Goal: Task Accomplishment & Management: Manage account settings

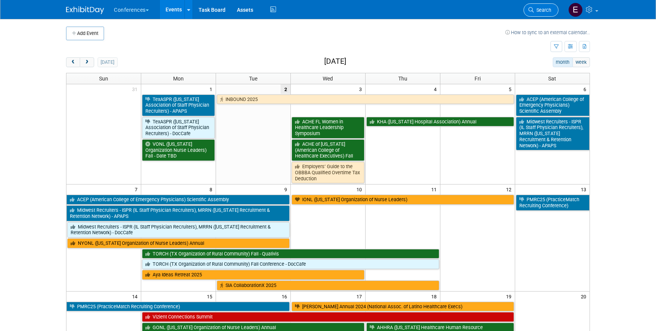
click at [535, 10] on span "Search" at bounding box center [542, 10] width 17 height 6
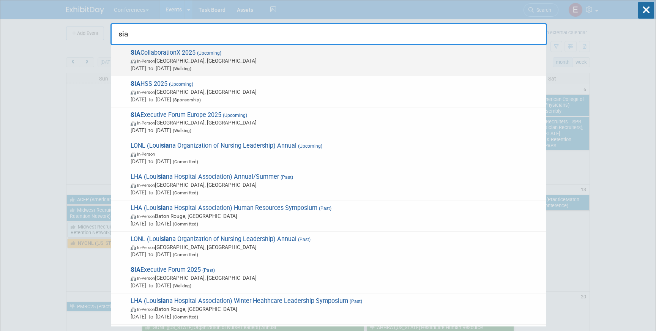
type input "sia"
click at [174, 51] on span "SIA CollaborationX 2025 (Upcoming) In-Person Dallas, TX Sep 9, 2025 to Sep 11, …" at bounding box center [335, 60] width 414 height 23
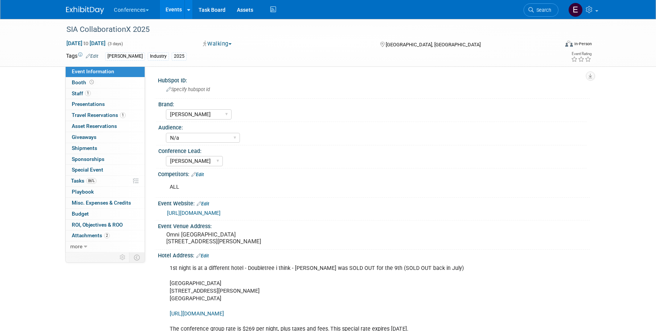
select select "[PERSON_NAME]"
select select "N/a"
select select "[PERSON_NAME]"
click at [103, 115] on span "Travel Reservations 1" at bounding box center [99, 115] width 54 height 6
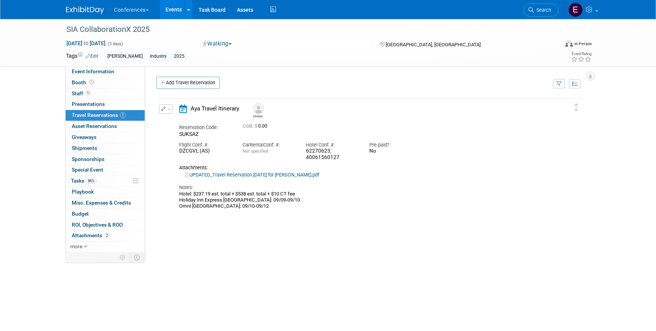
click at [169, 107] on button "button" at bounding box center [166, 108] width 14 height 9
click at [178, 120] on button "Edit Reservation" at bounding box center [191, 122] width 64 height 11
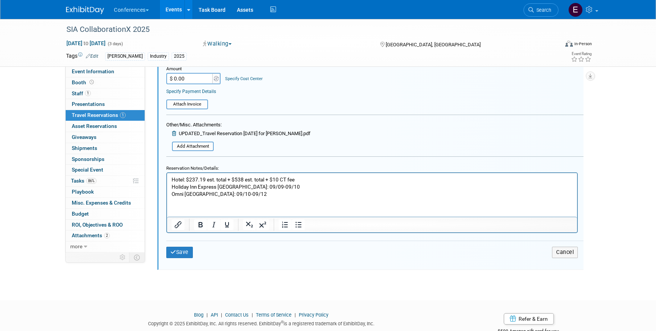
scroll to position [245, 0]
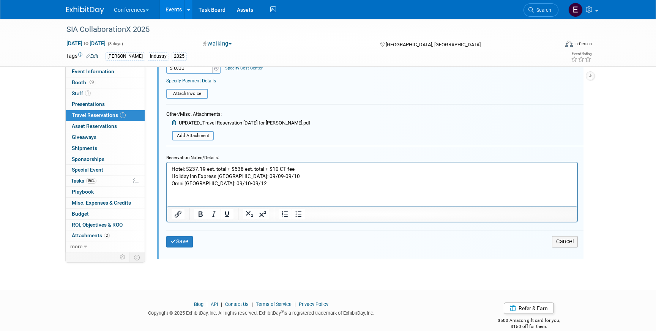
click at [254, 184] on p "Hotel: $237.19 est. total + $538 est. total + $10 CT fee Holiday Inn Express [G…" at bounding box center [372, 177] width 401 height 22
drag, startPoint x: 265, startPoint y: 169, endPoint x: 236, endPoint y: 169, distance: 29.2
click at [236, 169] on p "Hotel: $237.19 est. total + $538 est. total + $10 CT fee Holiday Inn Express [G…" at bounding box center [372, 177] width 401 height 22
click at [238, 169] on p "Hotel: $237.19 est. total + $$ 640.54+ $10 CT fee Holiday Inn Express [GEOGRAPH…" at bounding box center [372, 177] width 401 height 22
click at [252, 169] on p "Hotel: $237.19 est. total + $ 640.54+ $10 CT fee Holiday Inn Express [GEOGRAPHI…" at bounding box center [372, 177] width 401 height 22
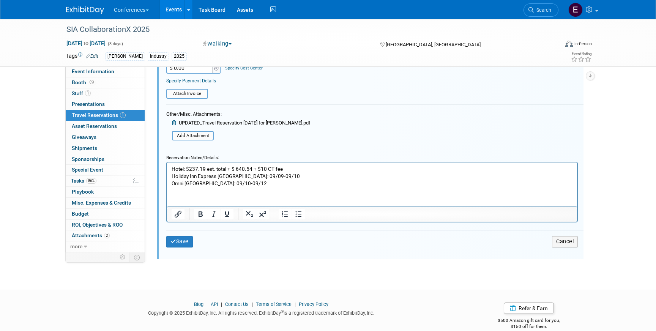
click at [237, 168] on p "Hotel: $237.19 est. total + $ 640.54 + $10 CT fee Holiday Inn Express [GEOGRAPH…" at bounding box center [372, 177] width 401 height 22
click at [200, 138] on input "file" at bounding box center [168, 136] width 90 height 8
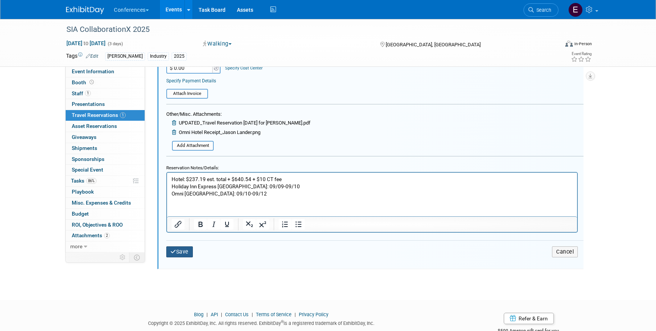
click at [183, 253] on button "Save" at bounding box center [179, 251] width 27 height 11
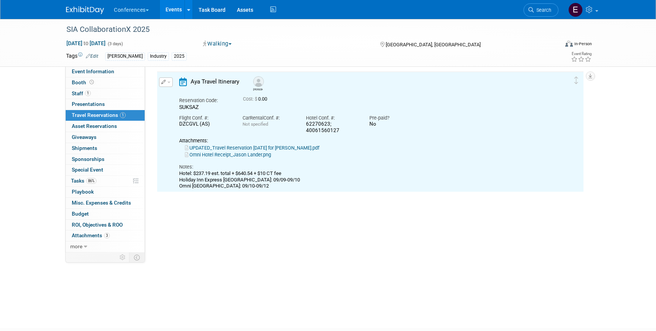
scroll to position [13, 0]
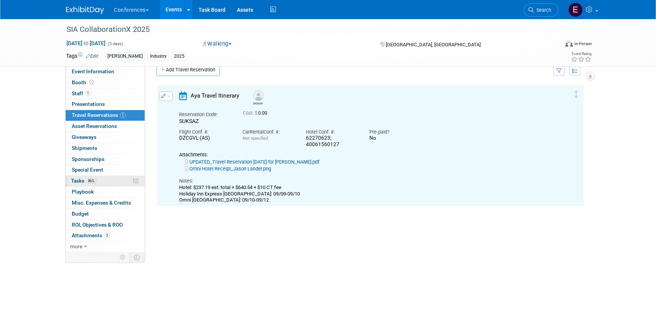
click at [110, 184] on link "86% Tasks 86%" at bounding box center [105, 181] width 79 height 11
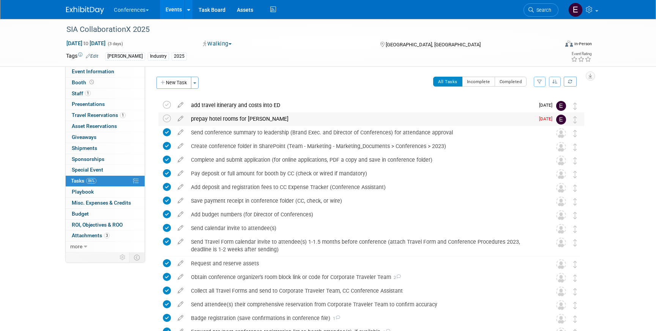
click at [215, 115] on div "prepay hotel rooms for [PERSON_NAME]" at bounding box center [360, 118] width 347 height 13
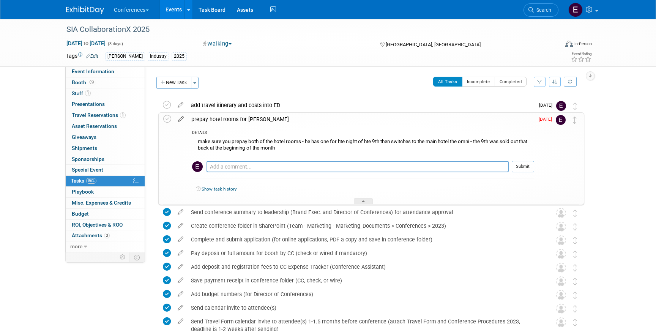
click at [183, 117] on icon at bounding box center [180, 117] width 13 height 9
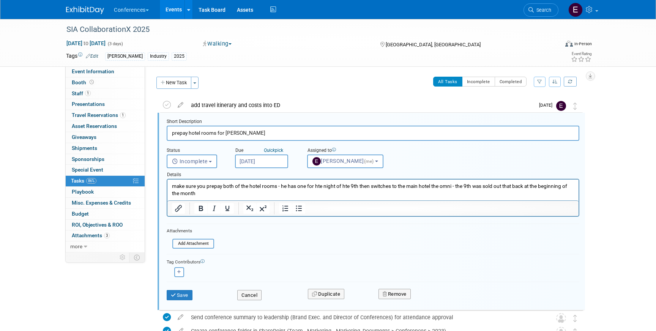
scroll to position [2, 0]
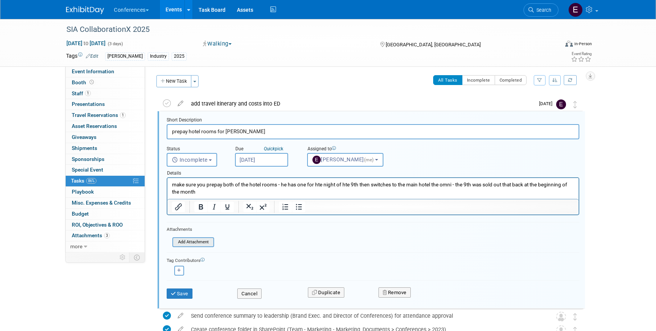
click at [194, 244] on input "file" at bounding box center [174, 242] width 77 height 8
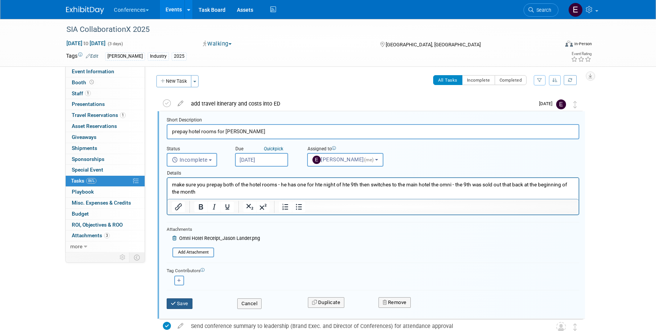
click at [179, 303] on button "Save" at bounding box center [180, 303] width 26 height 11
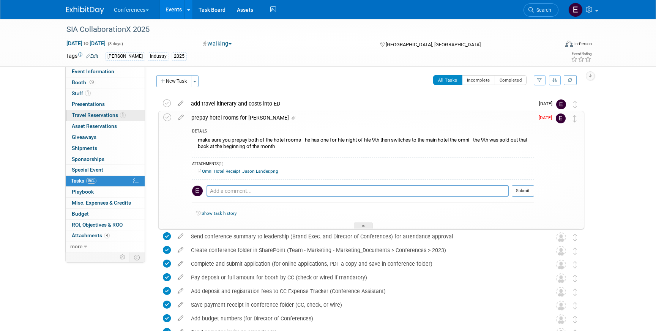
click at [112, 117] on span "Travel Reservations 1" at bounding box center [99, 115] width 54 height 6
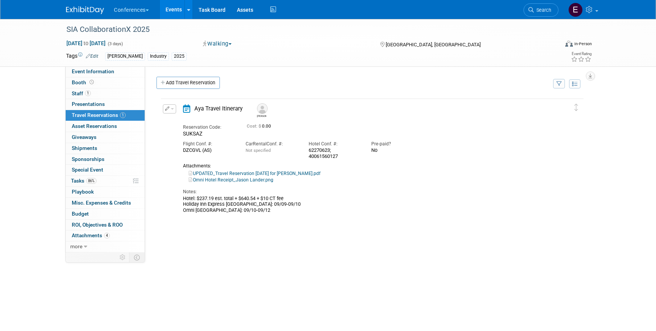
click at [225, 173] on link "UPDATED_Travel Reservation [DATE] for [PERSON_NAME].pdf" at bounding box center [255, 173] width 132 height 5
click at [291, 172] on link "UPDATED_Travel Reservation [DATE] for [PERSON_NAME].pdf" at bounding box center [255, 173] width 132 height 5
click at [163, 110] on button "button" at bounding box center [169, 108] width 13 height 9
click at [169, 121] on icon "button" at bounding box center [171, 121] width 6 height 5
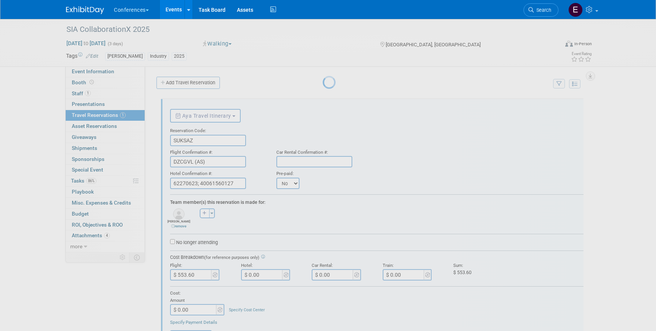
scroll to position [13, 0]
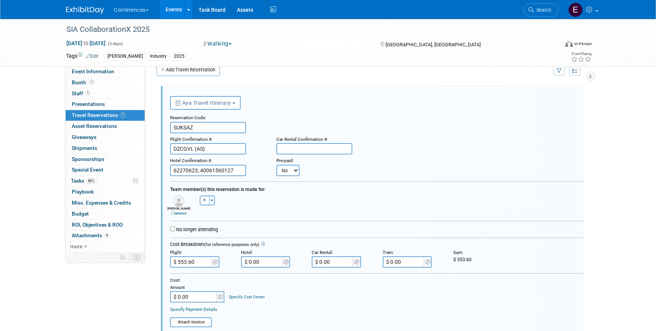
click at [287, 168] on select "No Yes" at bounding box center [287, 170] width 23 height 11
select select "1"
click at [276, 165] on select "No Yes" at bounding box center [287, 170] width 23 height 11
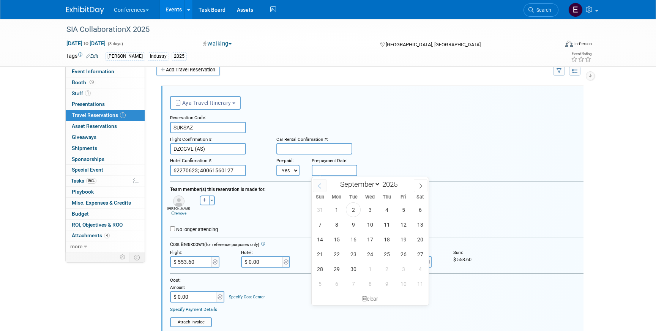
click at [322, 175] on body "Conferences Explore: My Workspaces 2 Go to Workspace: Conferences Marketing Req…" at bounding box center [328, 152] width 656 height 331
click at [349, 210] on span "2" at bounding box center [353, 209] width 15 height 15
type input "[DATE]"
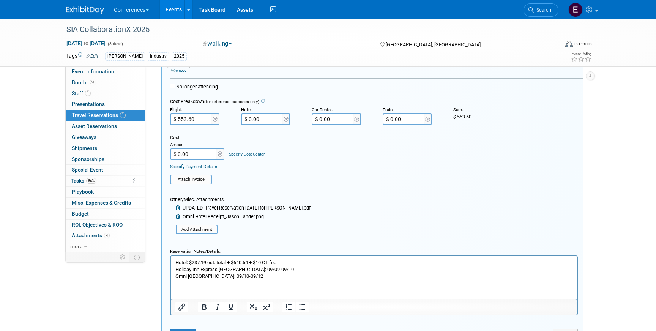
scroll to position [170, 0]
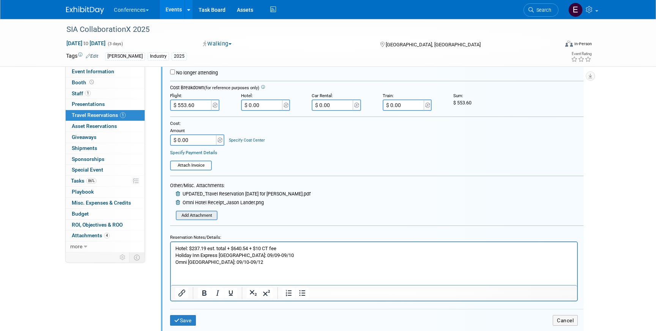
click at [185, 215] on input "file" at bounding box center [177, 216] width 77 height 8
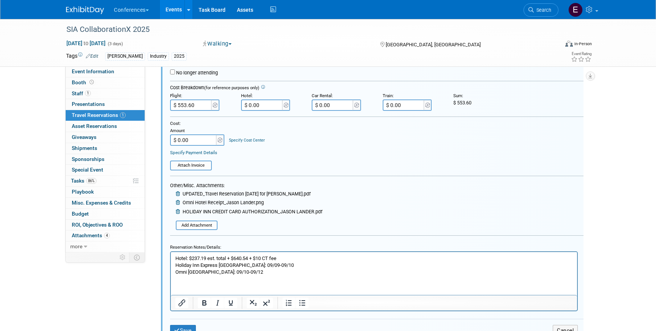
scroll to position [204, 0]
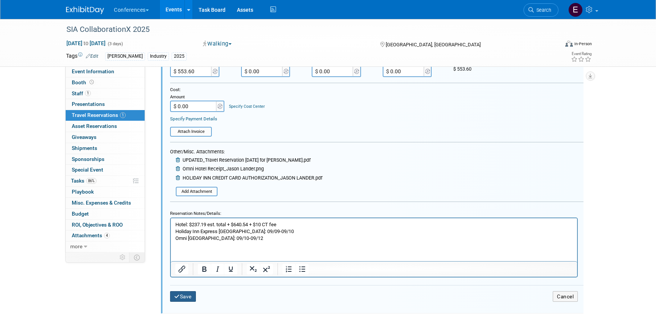
click at [183, 294] on button "Save" at bounding box center [183, 296] width 26 height 11
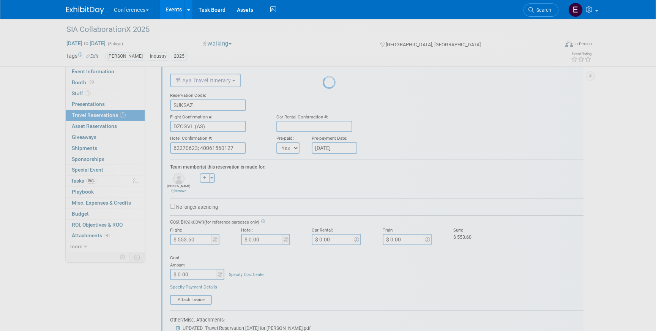
scroll to position [0, 0]
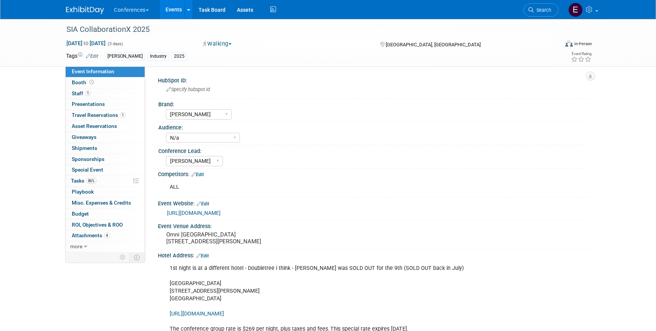
select select "[PERSON_NAME]"
select select "N/a"
select select "[PERSON_NAME]"
click at [96, 114] on span "Travel Reservations 1" at bounding box center [99, 115] width 54 height 6
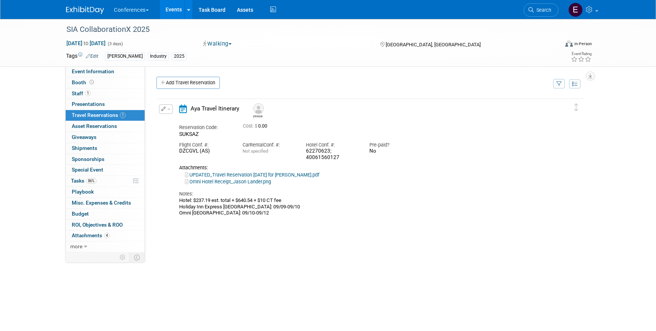
click at [161, 102] on td "Delete Reservation Jason Reservation Code: SUKSAZ 0.00" at bounding box center [364, 159] width 415 height 120
click at [162, 110] on icon "button" at bounding box center [163, 109] width 5 height 5
click at [171, 118] on button "Edit Reservation" at bounding box center [191, 122] width 64 height 11
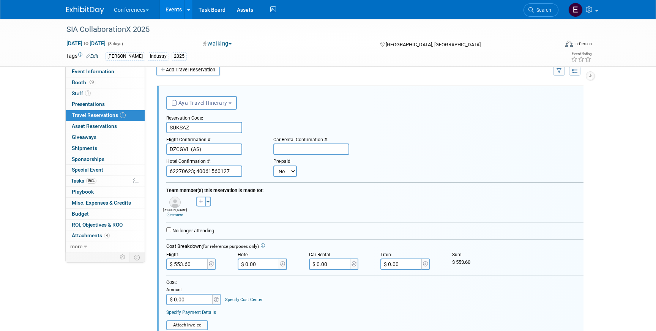
click at [282, 171] on select "No Yes" at bounding box center [285, 171] width 24 height 11
select select "1"
click at [273, 166] on select "No Yes" at bounding box center [285, 171] width 24 height 11
click at [325, 169] on input "text" at bounding box center [332, 171] width 46 height 11
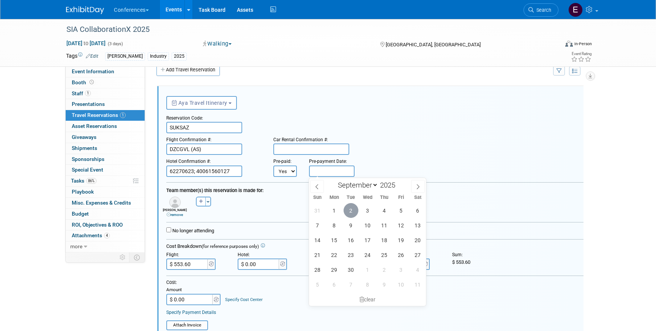
click at [356, 214] on span "2" at bounding box center [351, 210] width 15 height 15
type input "[DATE]"
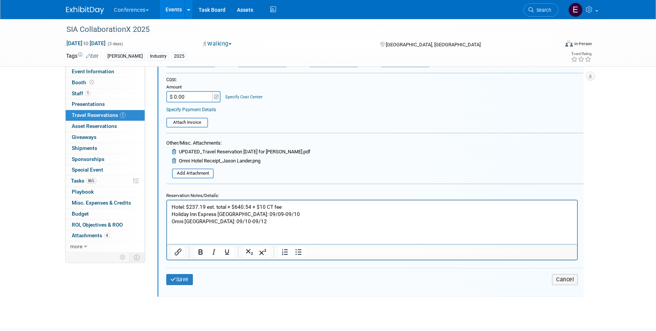
scroll to position [227, 0]
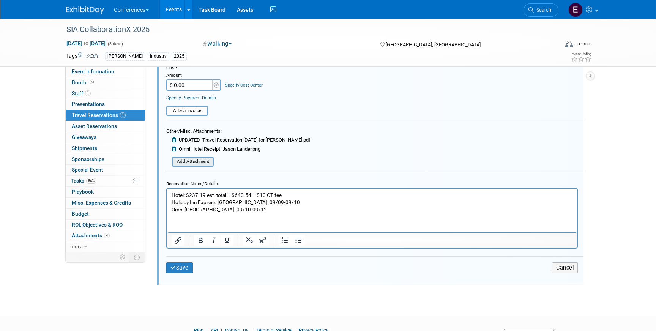
click at [191, 163] on input "file" at bounding box center [168, 162] width 90 height 8
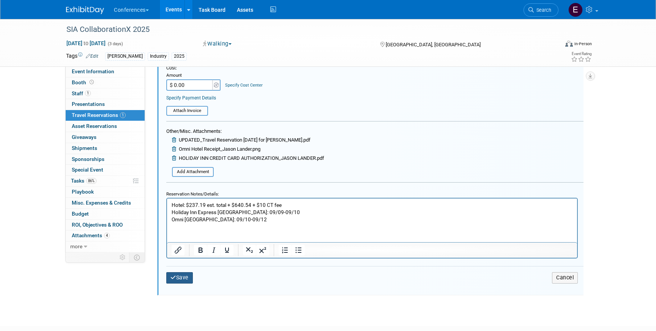
click at [190, 280] on button "Save" at bounding box center [179, 277] width 27 height 11
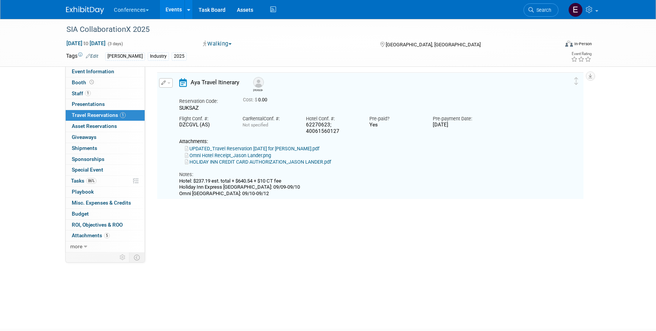
scroll to position [13, 0]
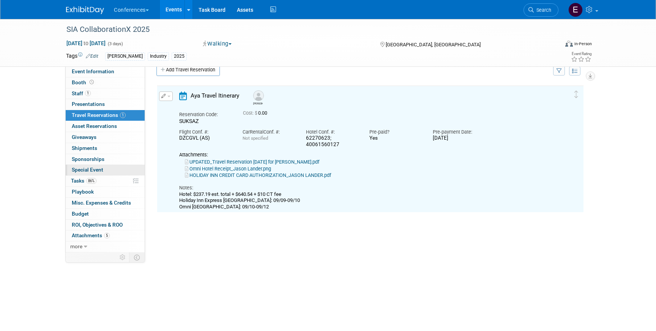
click at [102, 174] on link "Special Event" at bounding box center [105, 170] width 79 height 11
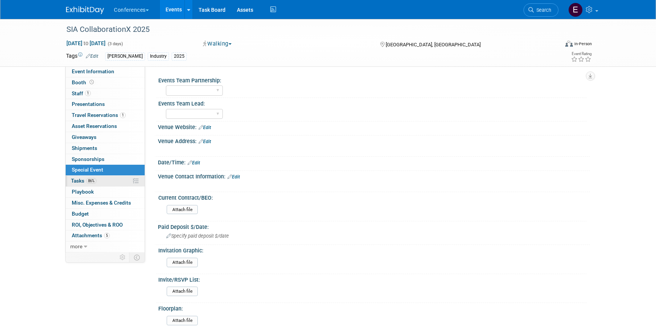
click at [102, 181] on link "86% Tasks 86%" at bounding box center [105, 181] width 79 height 11
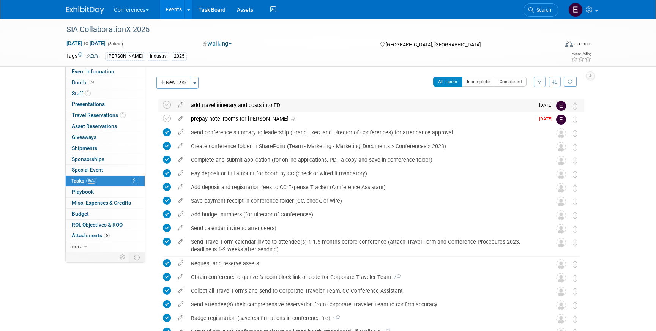
click at [210, 103] on div "add travel itinerary and costs into ED" at bounding box center [360, 105] width 347 height 13
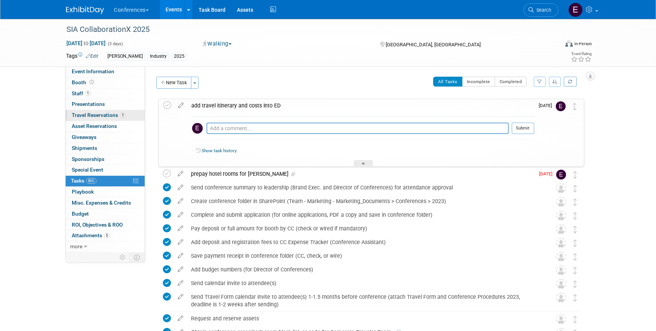
click at [97, 117] on span "Travel Reservations 1" at bounding box center [99, 115] width 54 height 6
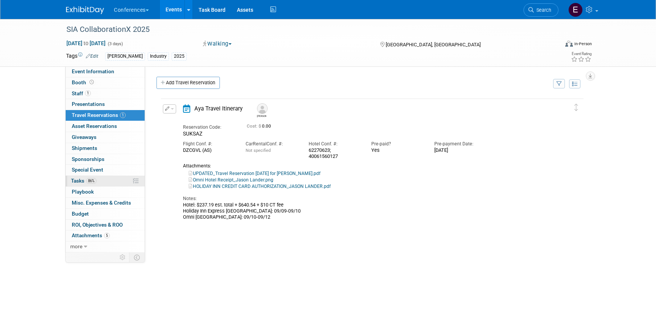
click at [115, 178] on link "86% Tasks 86%" at bounding box center [105, 181] width 79 height 11
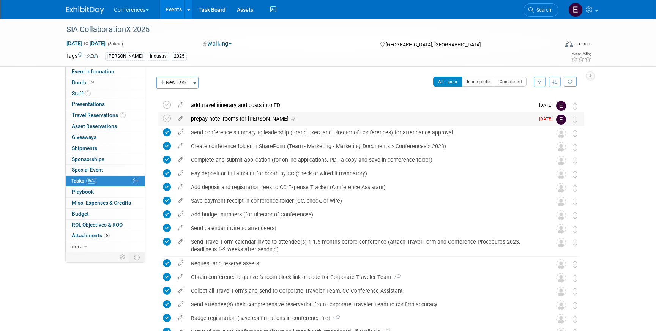
click at [239, 116] on div "prepay hotel rooms for [PERSON_NAME]" at bounding box center [360, 118] width 347 height 13
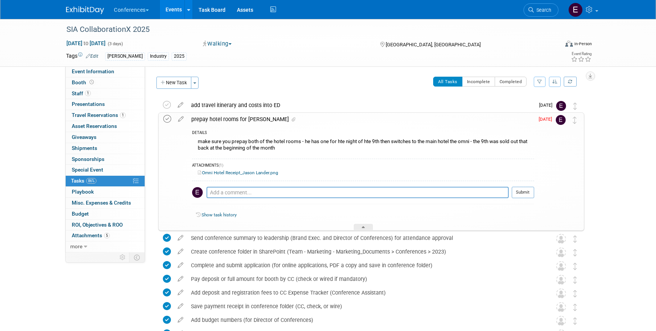
click at [167, 121] on icon at bounding box center [167, 119] width 8 height 8
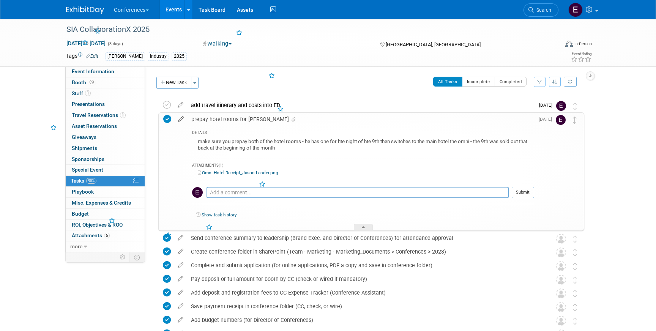
click at [181, 118] on icon at bounding box center [180, 117] width 13 height 9
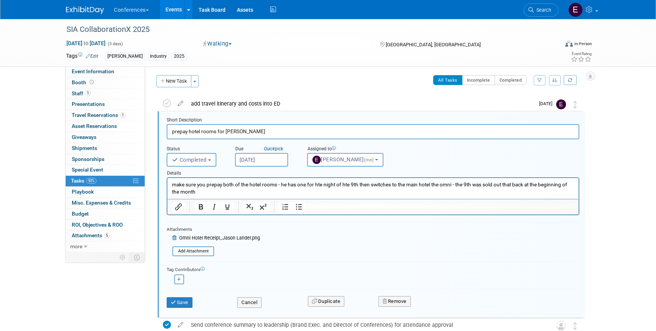
scroll to position [10, 0]
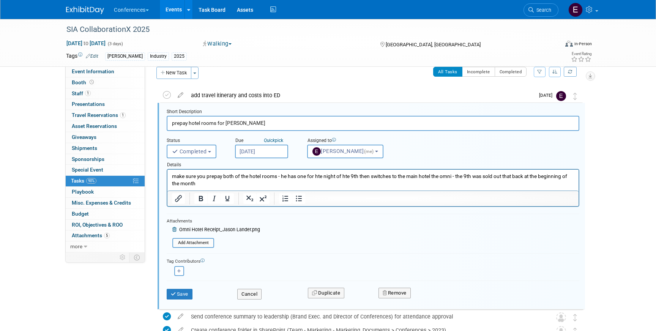
click at [173, 229] on icon at bounding box center [175, 229] width 6 height 5
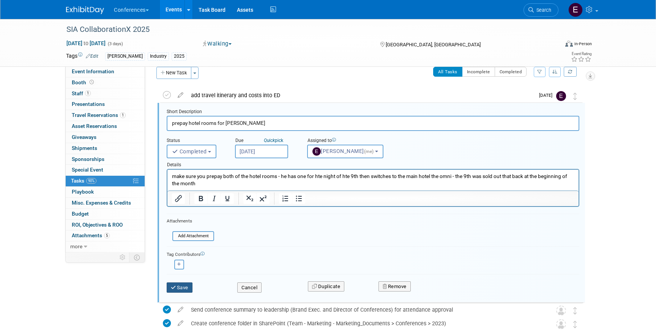
click at [173, 288] on icon "submit" at bounding box center [174, 287] width 6 height 5
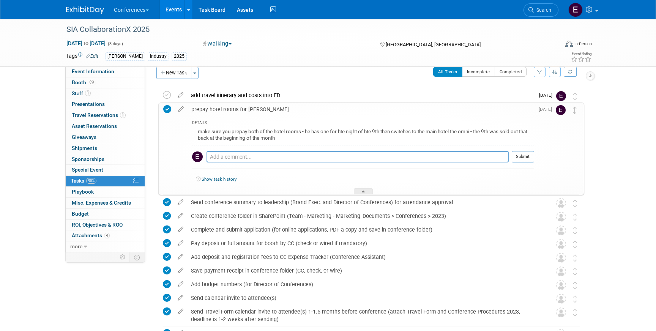
click at [79, 8] on img at bounding box center [85, 10] width 38 height 8
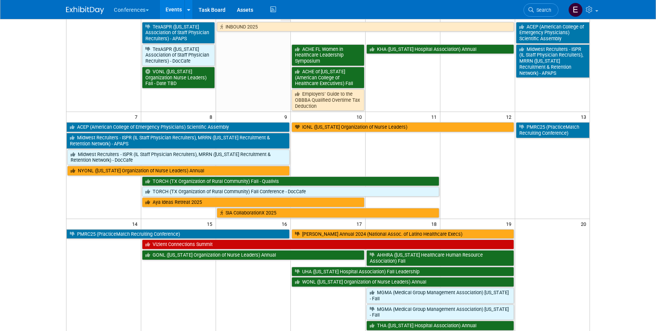
scroll to position [73, 0]
